Goal: Task Accomplishment & Management: Use online tool/utility

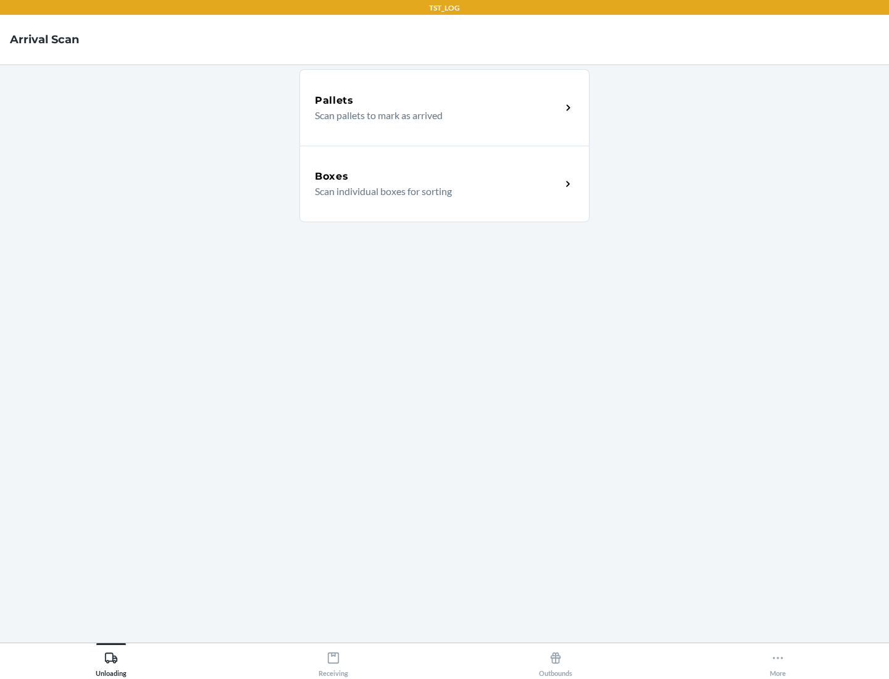
click at [438, 177] on div "Boxes" at bounding box center [438, 176] width 246 height 15
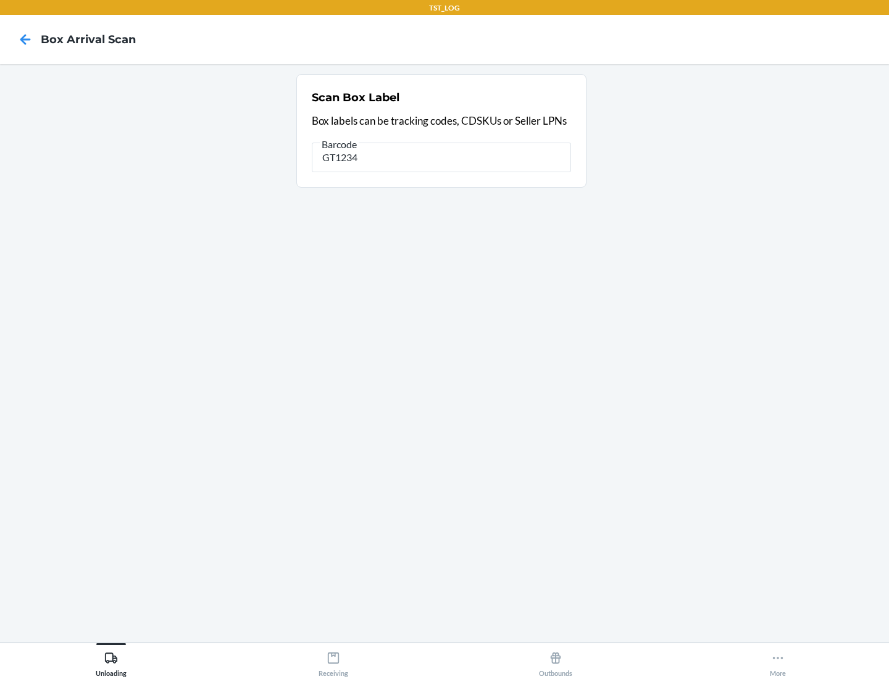
type input "GT1234"
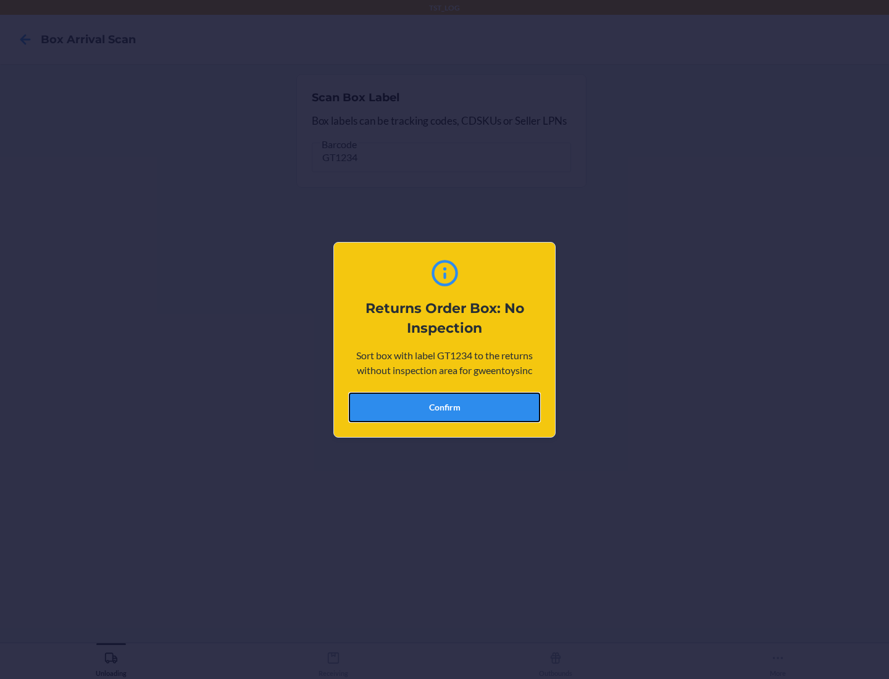
click at [445, 407] on button "Confirm" at bounding box center [444, 408] width 191 height 30
